Goal: Information Seeking & Learning: Learn about a topic

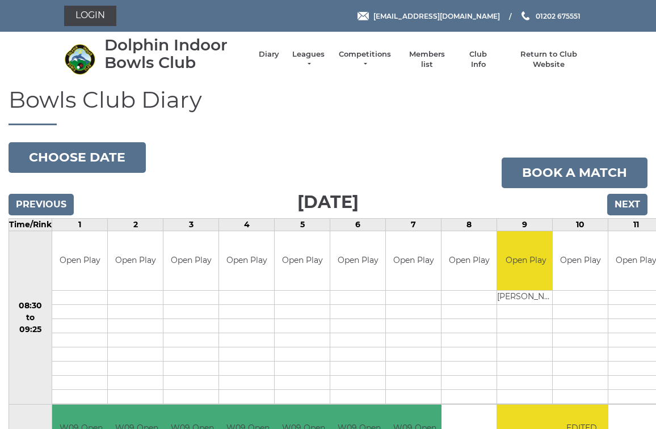
scroll to position [5, 1]
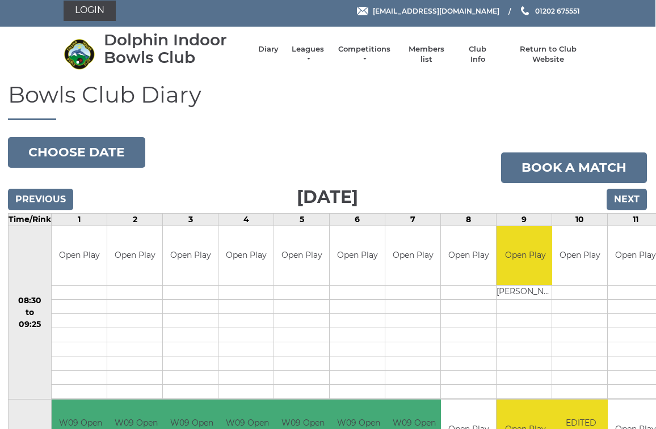
click at [309, 54] on link "Leagues" at bounding box center [308, 54] width 36 height 20
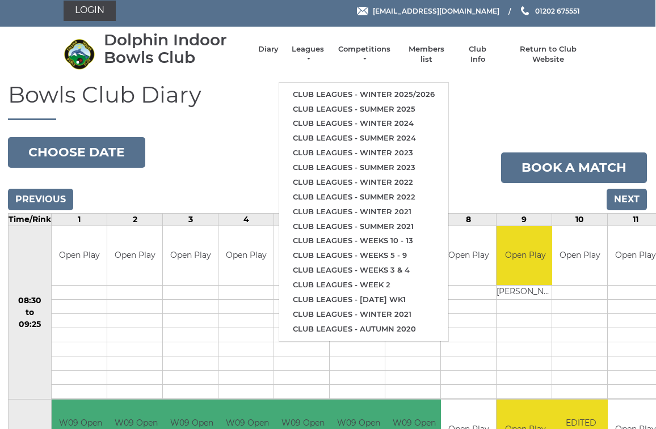
click at [416, 88] on link "Club leagues - Winter 2025/2026" at bounding box center [363, 94] width 169 height 15
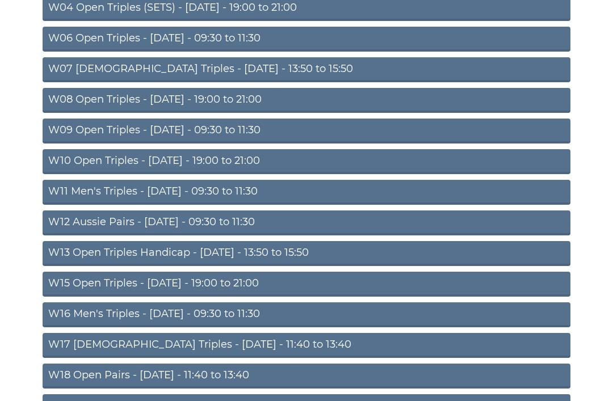
scroll to position [239, 0]
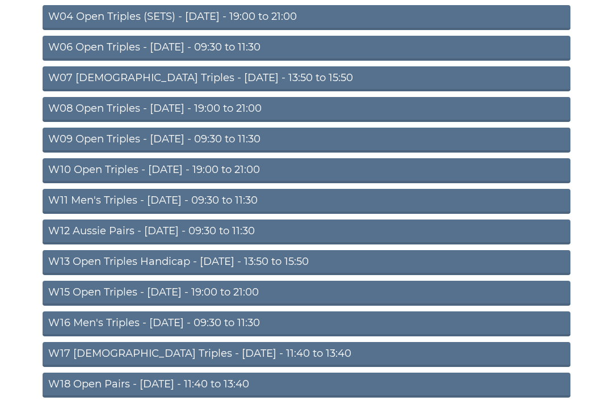
click at [207, 233] on link "W12 Aussie Pairs - Thursday - 09:30 to 11:30" at bounding box center [307, 232] width 528 height 25
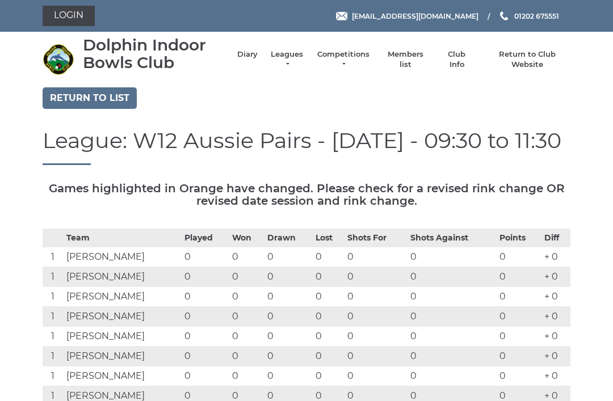
click at [294, 58] on link "Leagues" at bounding box center [287, 59] width 36 height 20
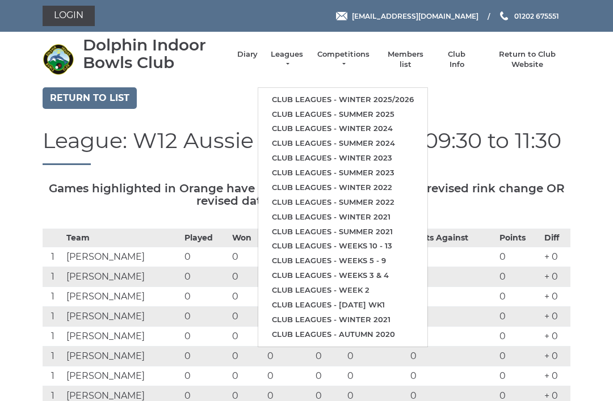
click at [101, 98] on link "Return to list" at bounding box center [90, 98] width 94 height 22
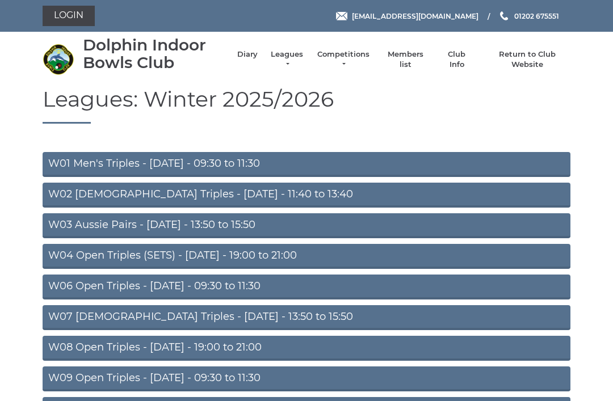
scroll to position [31, 0]
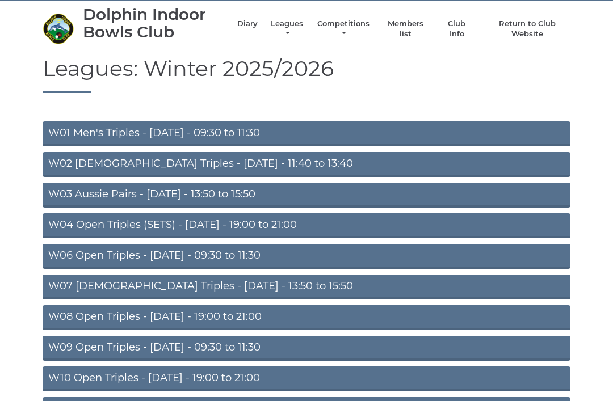
click at [260, 221] on link "W04 Open Triples (SETS) - Monday - 19:00 to 21:00" at bounding box center [307, 225] width 528 height 25
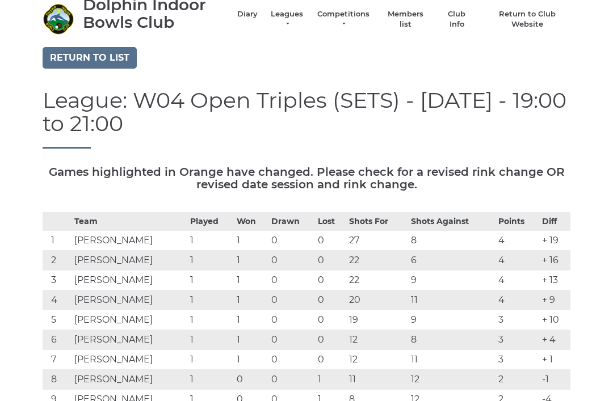
scroll to position [7, 0]
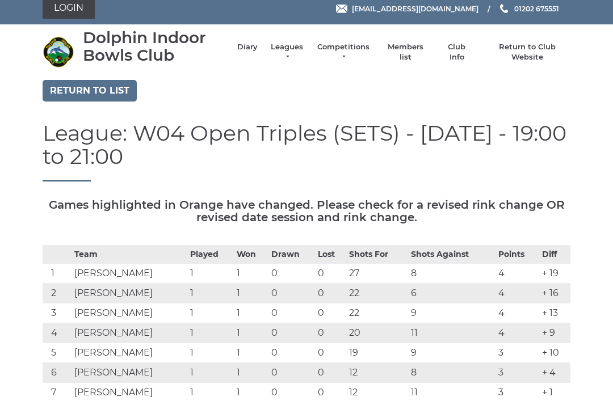
click at [90, 91] on link "Return to list" at bounding box center [90, 92] width 94 height 22
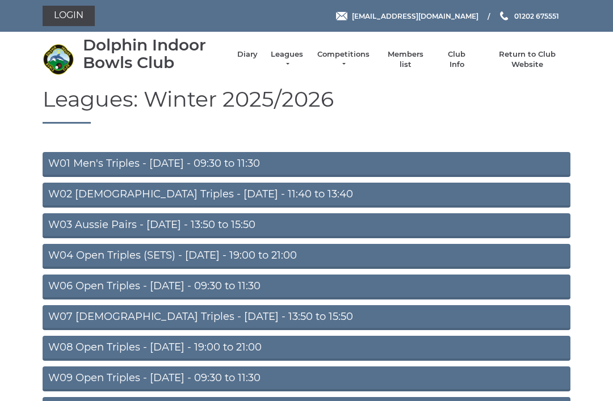
click at [261, 290] on link "W06 Open Triples - [DATE] - 09:30 to 11:30" at bounding box center [307, 287] width 528 height 25
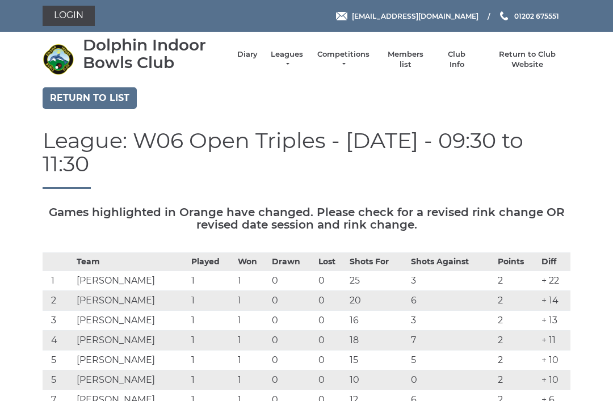
click at [251, 291] on td "1" at bounding box center [252, 301] width 34 height 20
click at [96, 95] on link "Return to list" at bounding box center [90, 98] width 94 height 22
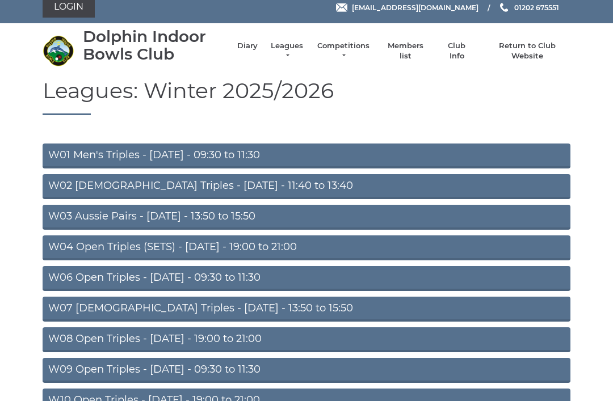
scroll to position [17, 0]
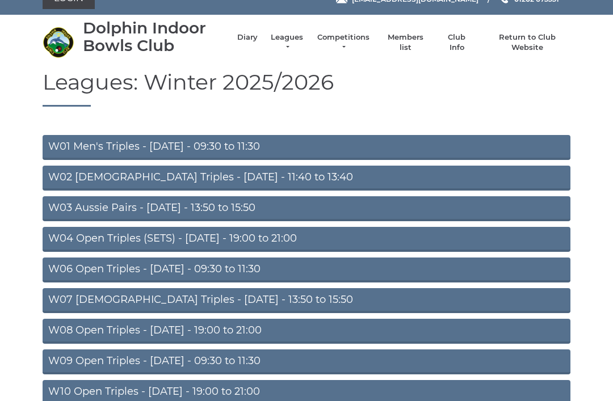
click at [250, 302] on link "W07 [DEMOGRAPHIC_DATA] Triples - [DATE] - 13:50 to 15:50" at bounding box center [307, 300] width 528 height 25
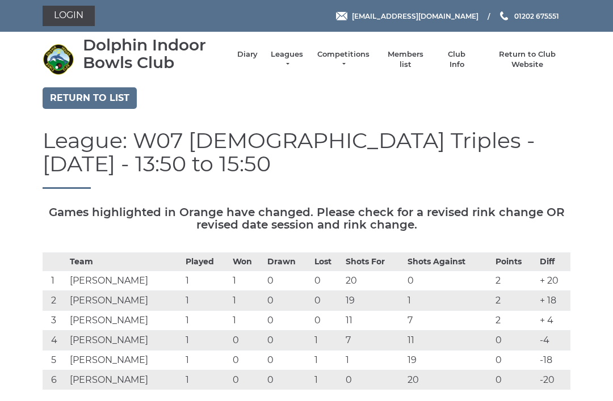
click at [103, 99] on link "Return to list" at bounding box center [90, 98] width 94 height 22
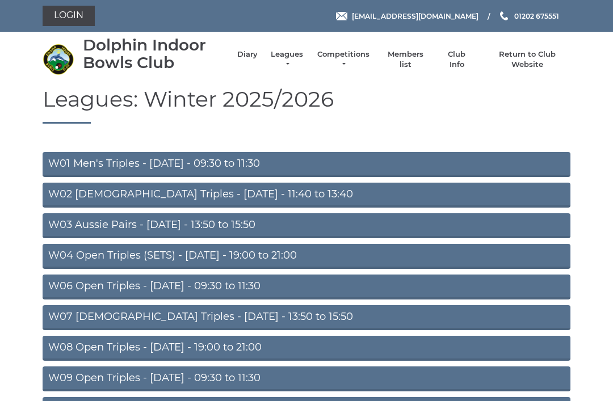
click at [246, 60] on link "Diary" at bounding box center [247, 54] width 20 height 10
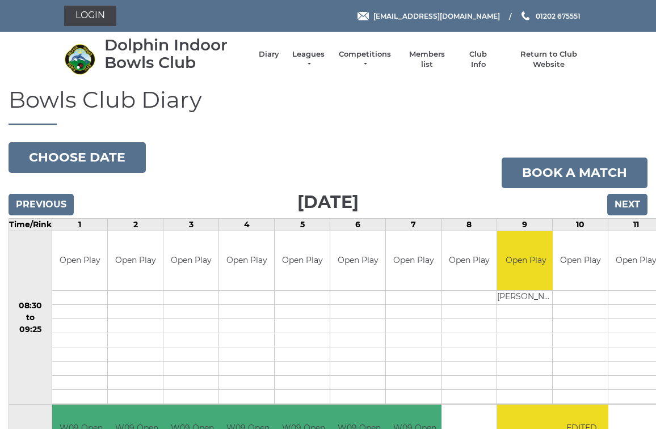
scroll to position [4, 0]
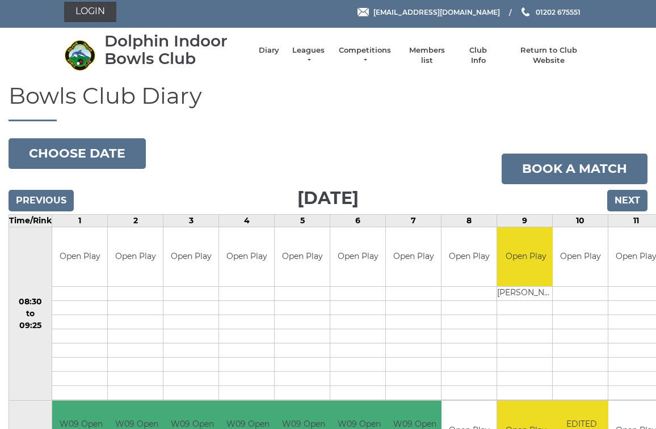
click at [109, 145] on button "Choose date" at bounding box center [77, 153] width 137 height 31
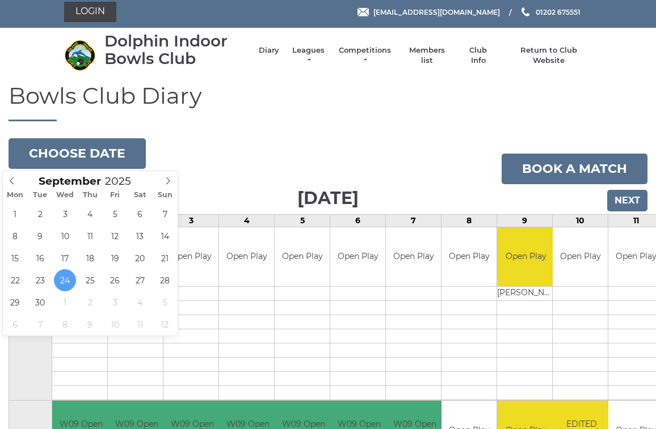
type input "2025-09-27"
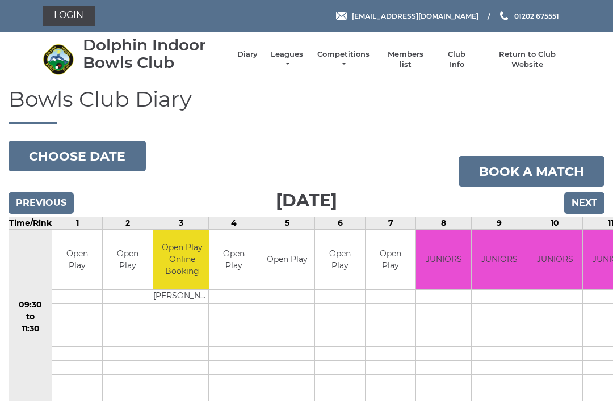
click at [116, 148] on button "Choose date" at bounding box center [77, 156] width 137 height 31
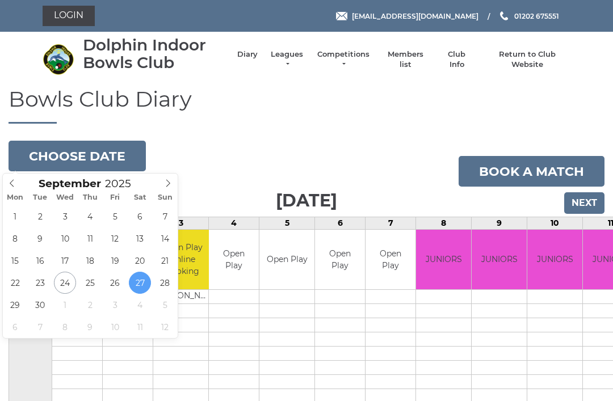
click at [168, 188] on span at bounding box center [168, 182] width 19 height 16
type input "2025-10-04"
